Goal: Task Accomplishment & Management: Manage account settings

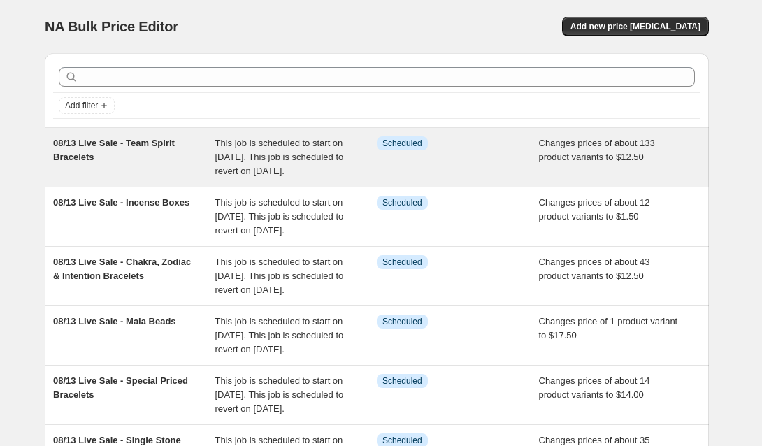
click at [434, 150] on div "Info Scheduled" at bounding box center [447, 143] width 141 height 14
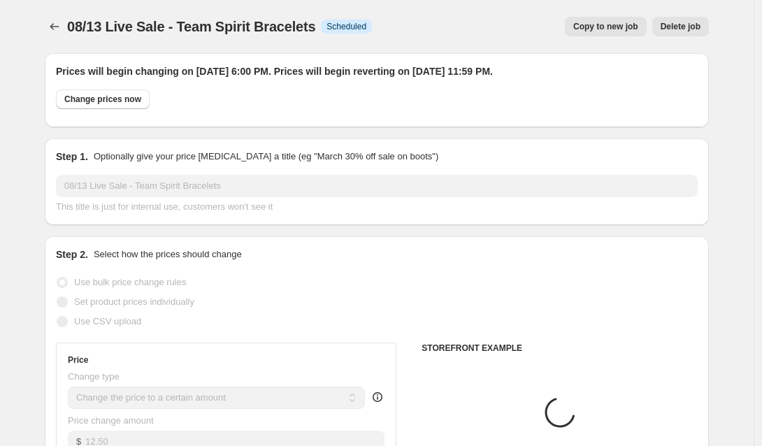
select select "collection"
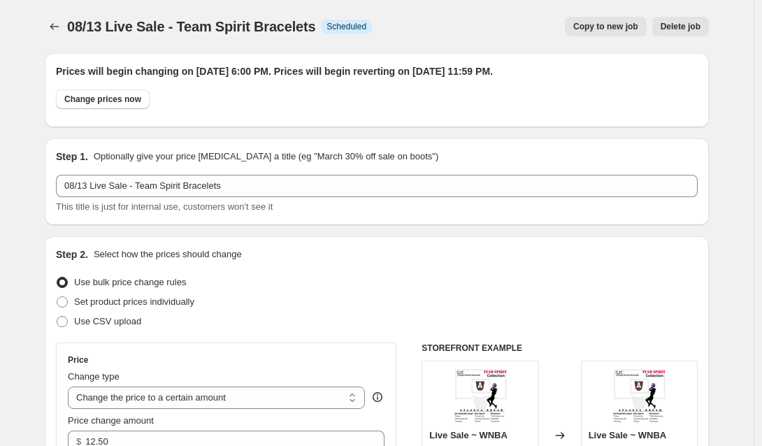
click at [676, 29] on span "Delete job" at bounding box center [681, 26] width 40 height 11
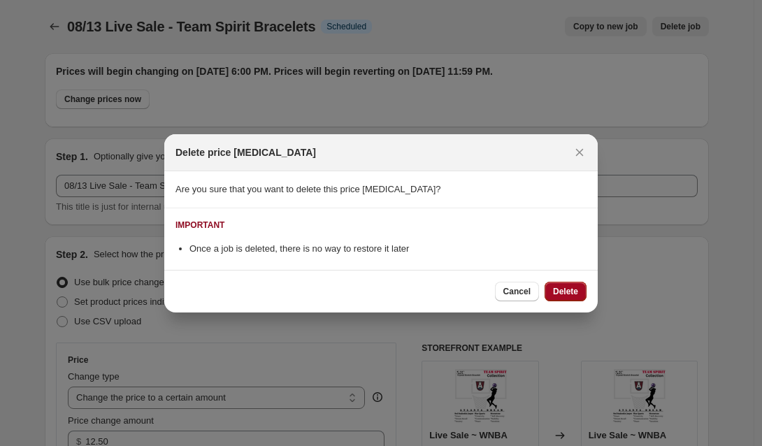
click at [572, 289] on span "Delete" at bounding box center [565, 291] width 25 height 11
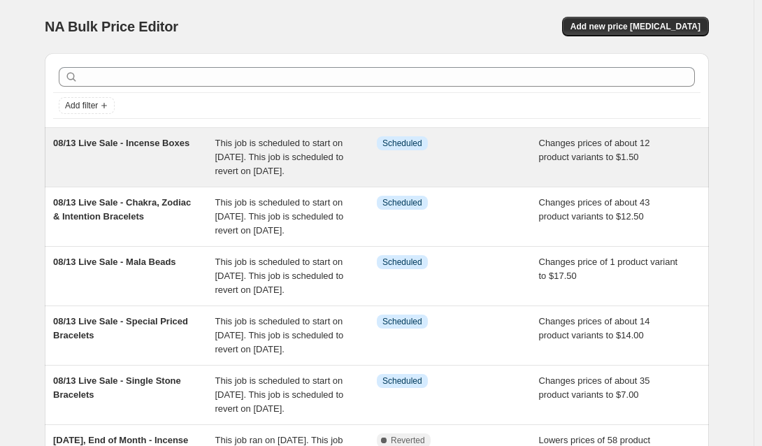
click at [462, 149] on div "Info Scheduled" at bounding box center [447, 143] width 141 height 14
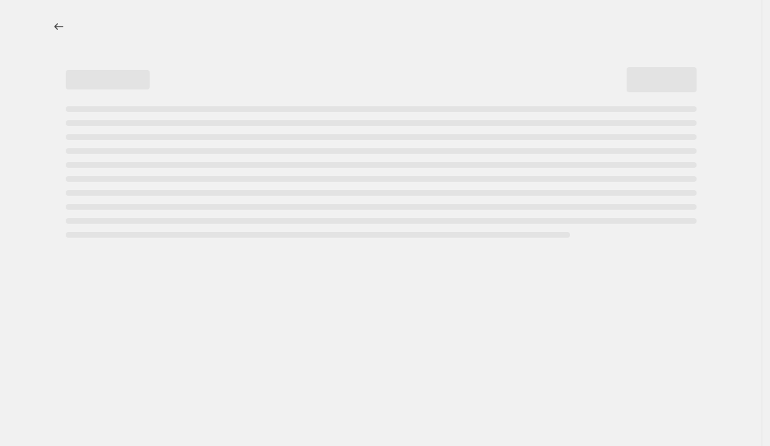
select select "collection"
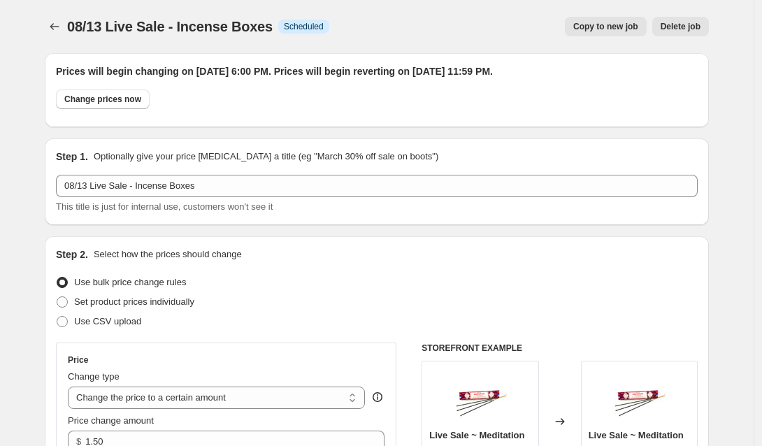
click at [683, 24] on span "Delete job" at bounding box center [681, 26] width 40 height 11
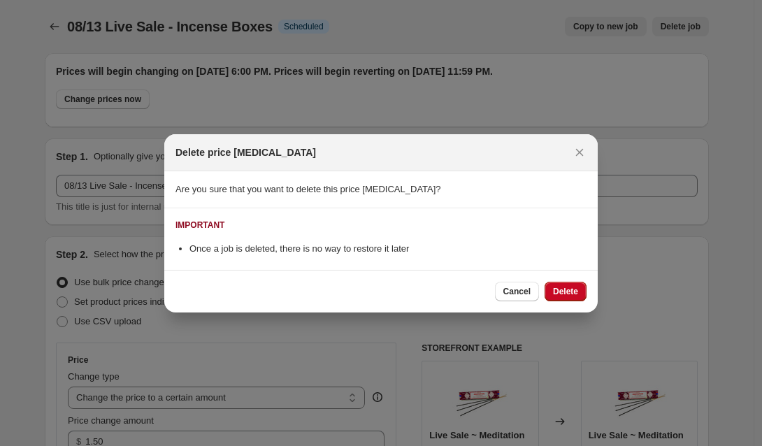
click at [563, 289] on span "Delete" at bounding box center [565, 291] width 25 height 11
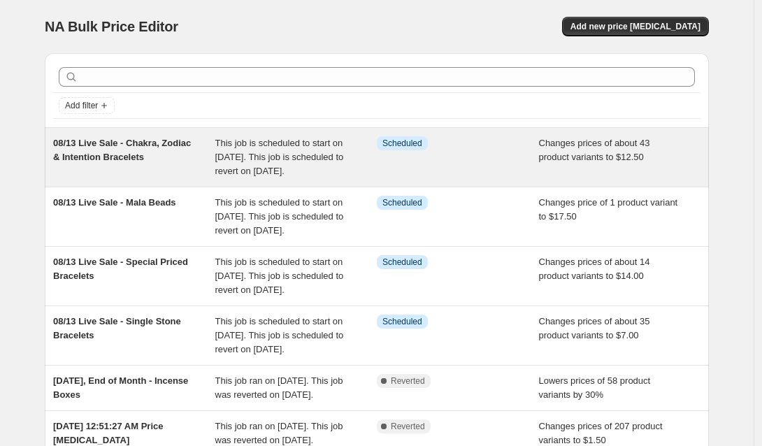
click at [469, 150] on div "Info Scheduled" at bounding box center [458, 157] width 162 height 42
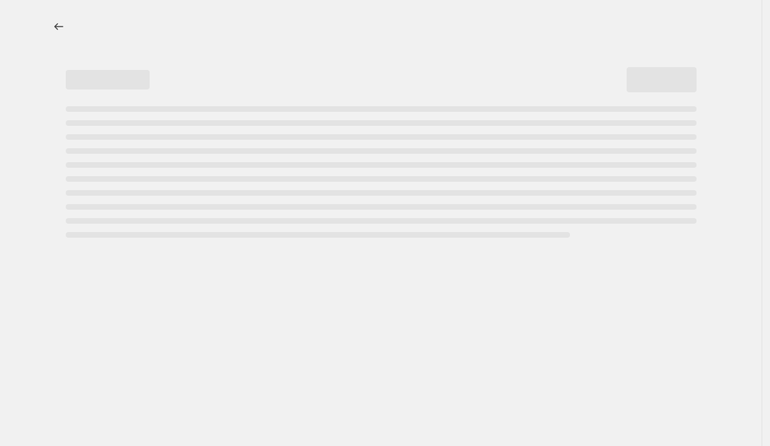
select select "collection"
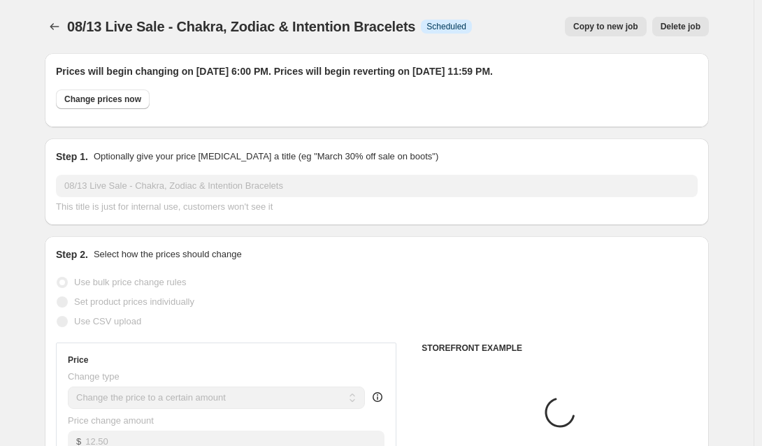
click at [686, 28] on span "Delete job" at bounding box center [681, 26] width 40 height 11
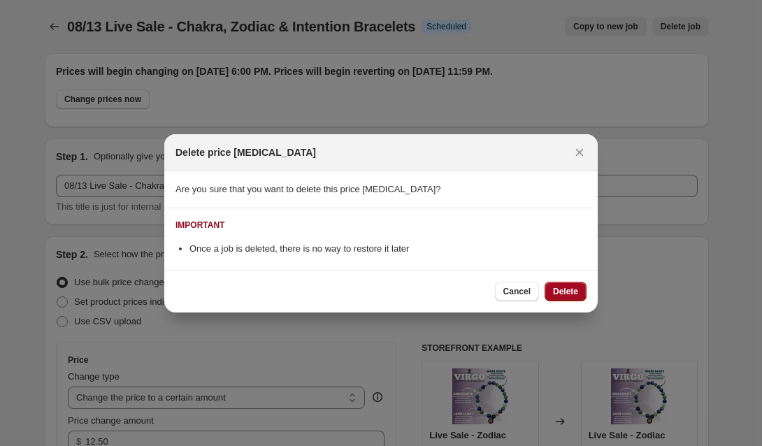
click at [571, 297] on span "Delete" at bounding box center [565, 291] width 25 height 11
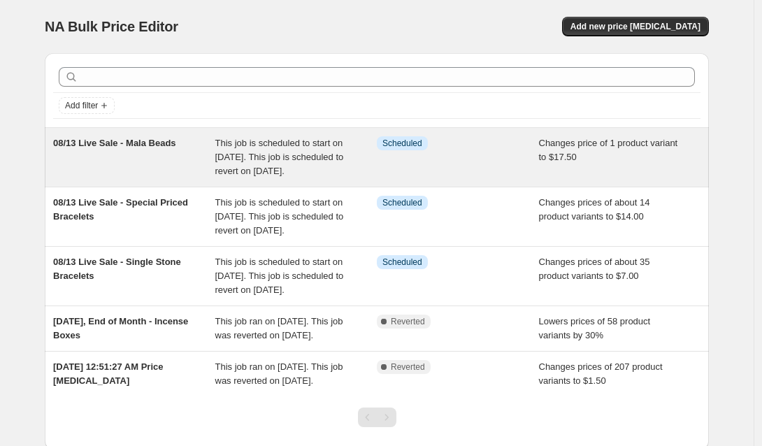
click at [532, 160] on div "Info Scheduled" at bounding box center [458, 157] width 162 height 42
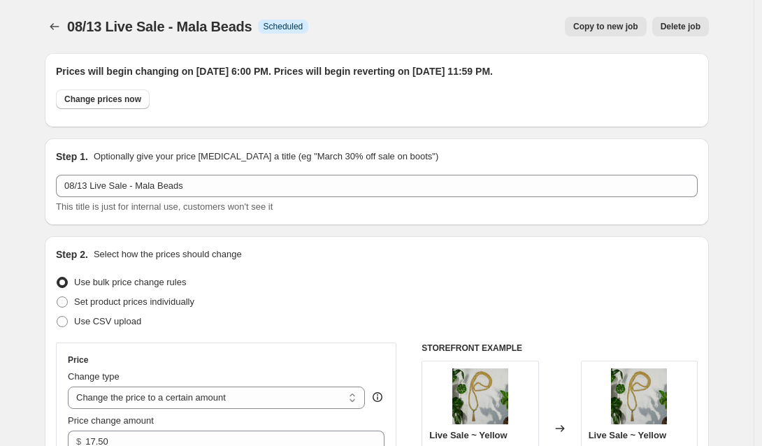
click at [676, 26] on span "Delete job" at bounding box center [681, 26] width 40 height 11
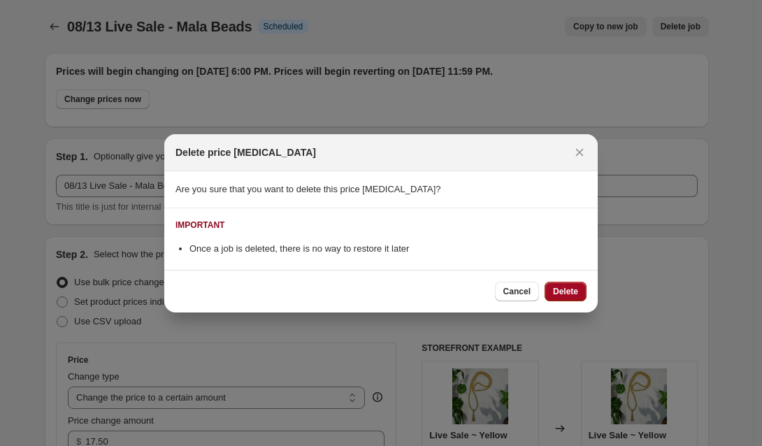
click at [565, 290] on span "Delete" at bounding box center [565, 291] width 25 height 11
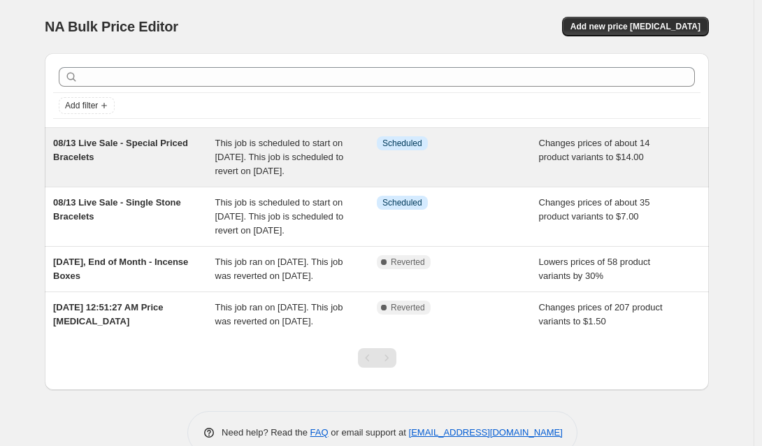
click at [488, 164] on div "Info Scheduled" at bounding box center [458, 157] width 162 height 42
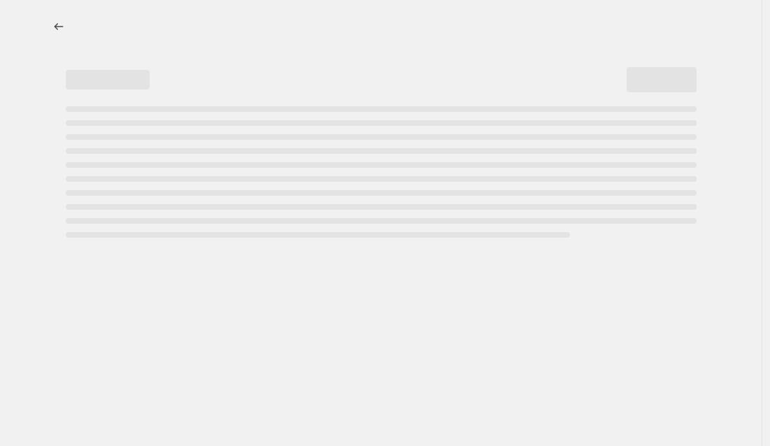
select select "collection"
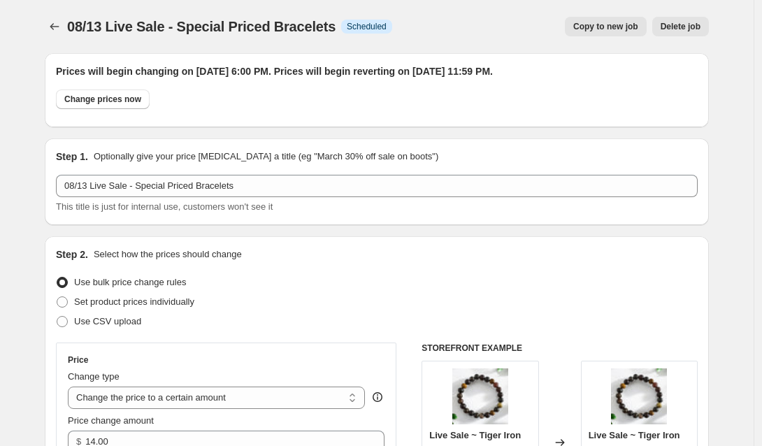
click at [679, 24] on span "Delete job" at bounding box center [681, 26] width 40 height 11
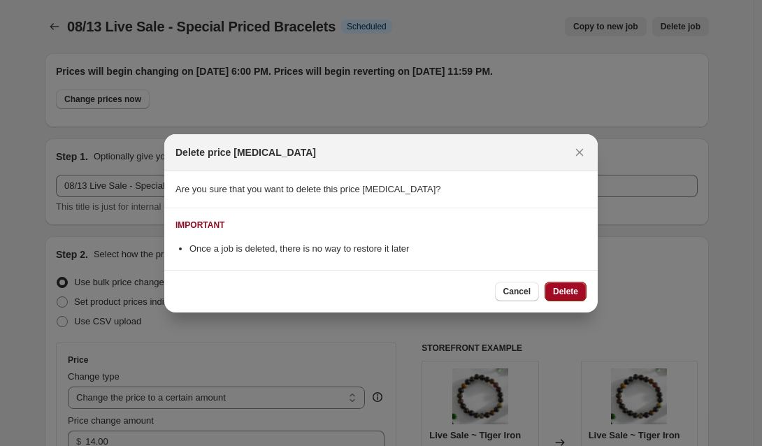
click at [564, 291] on span "Delete" at bounding box center [565, 291] width 25 height 11
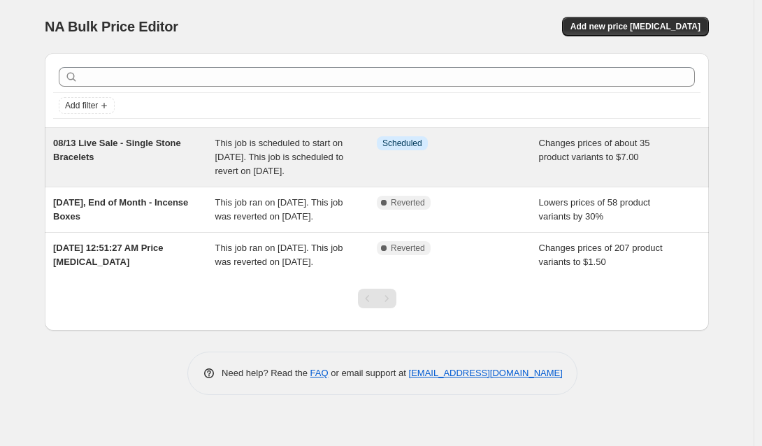
click at [481, 173] on div "Info Scheduled" at bounding box center [458, 157] width 162 height 42
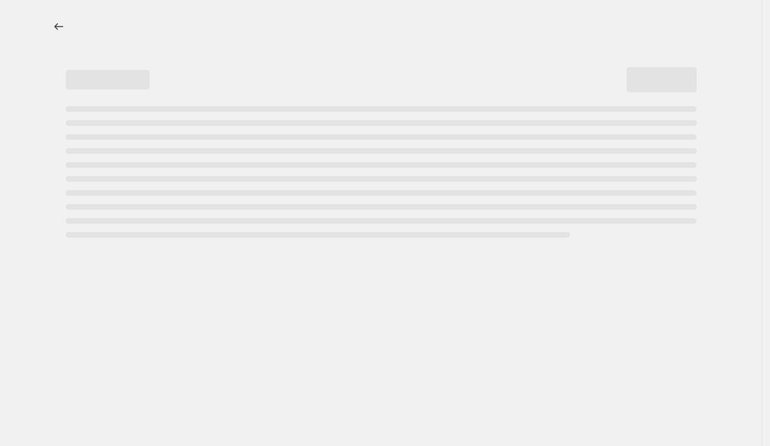
select select "collection"
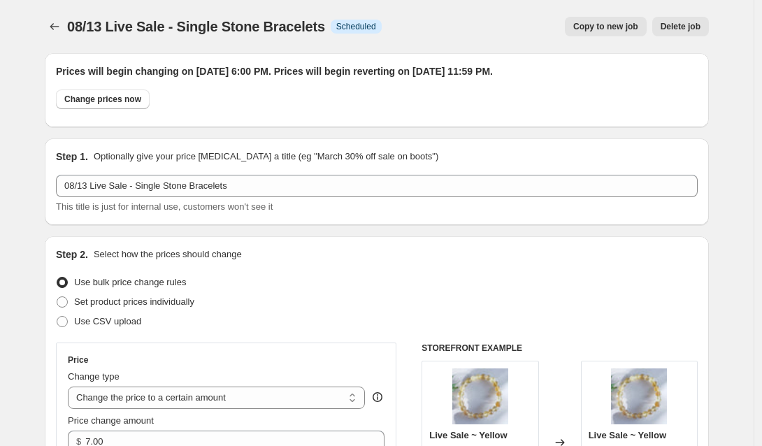
click at [679, 28] on span "Delete job" at bounding box center [681, 26] width 40 height 11
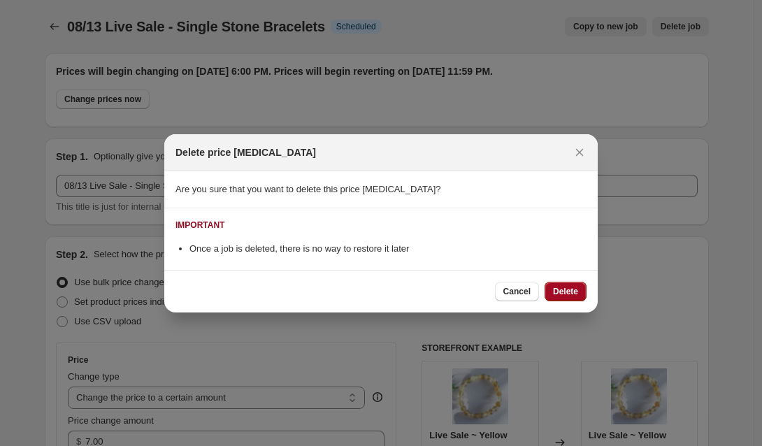
click at [569, 290] on span "Delete" at bounding box center [565, 291] width 25 height 11
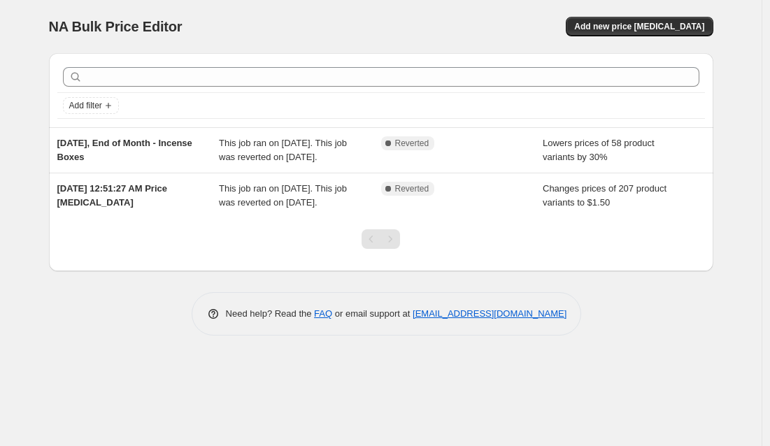
click at [642, 389] on div "NA Bulk Price Editor. This page is ready NA Bulk Price Editor Add new price [ME…" at bounding box center [381, 223] width 762 height 446
